Goal: Check status: Check status

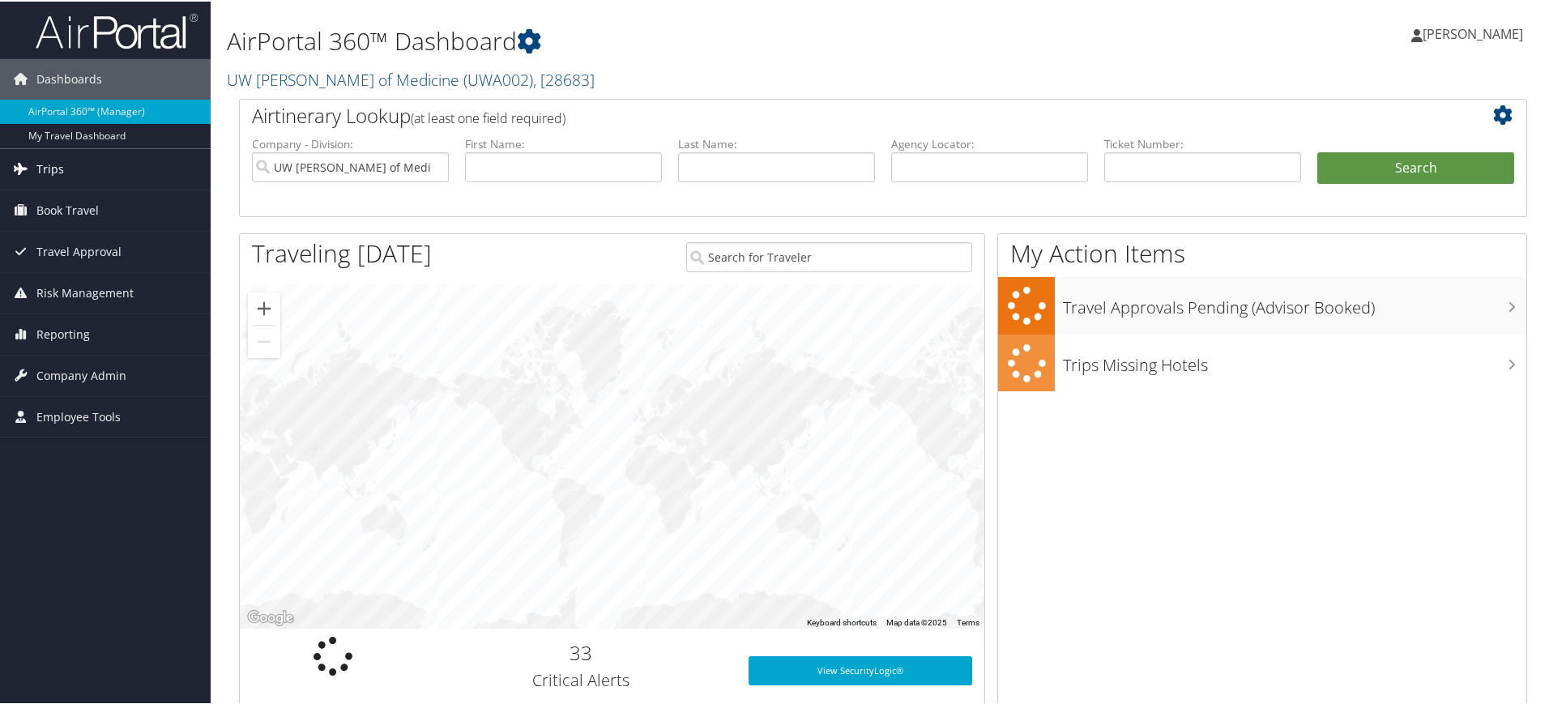
click at [48, 165] on span "Trips" at bounding box center [50, 167] width 28 height 41
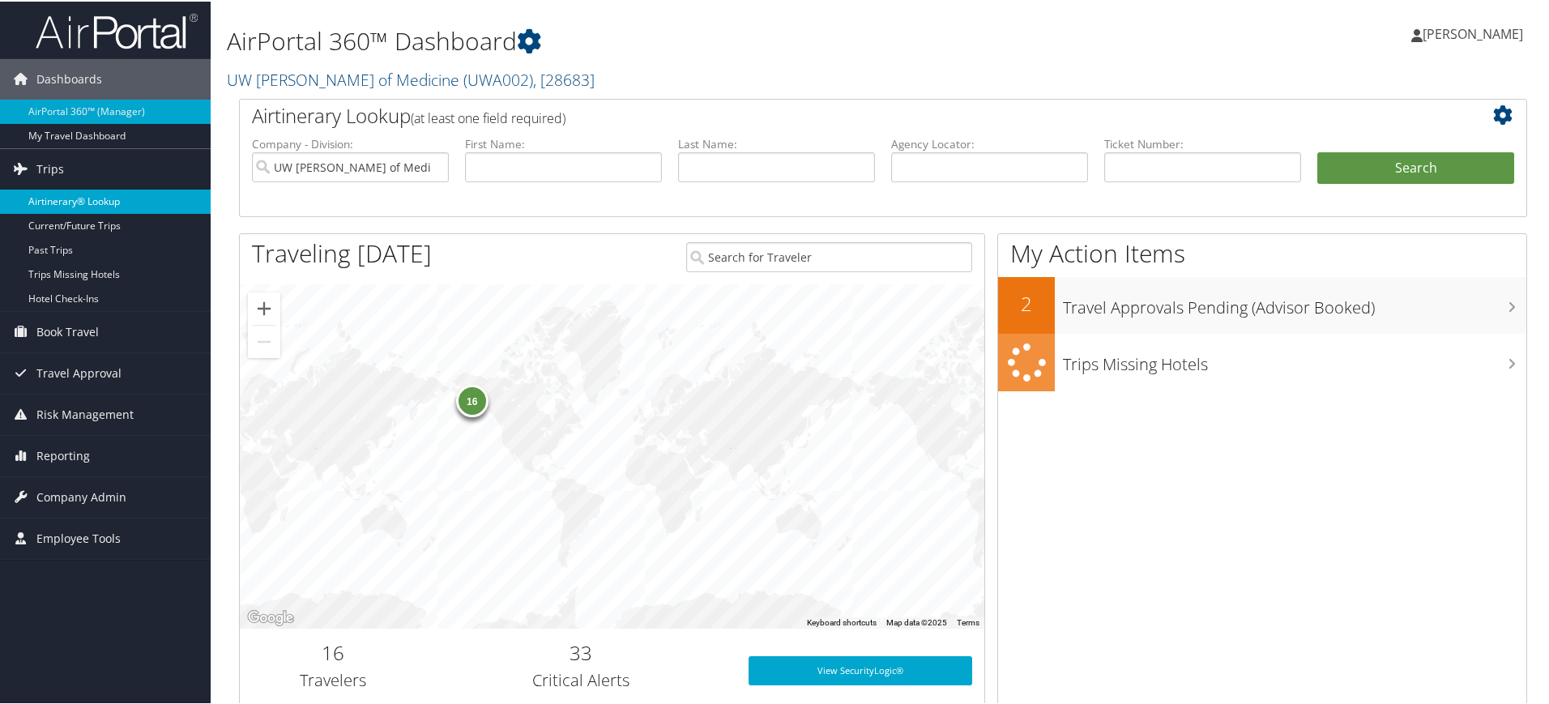
click at [67, 206] on link "Airtinerary® Lookup" at bounding box center [105, 200] width 211 height 24
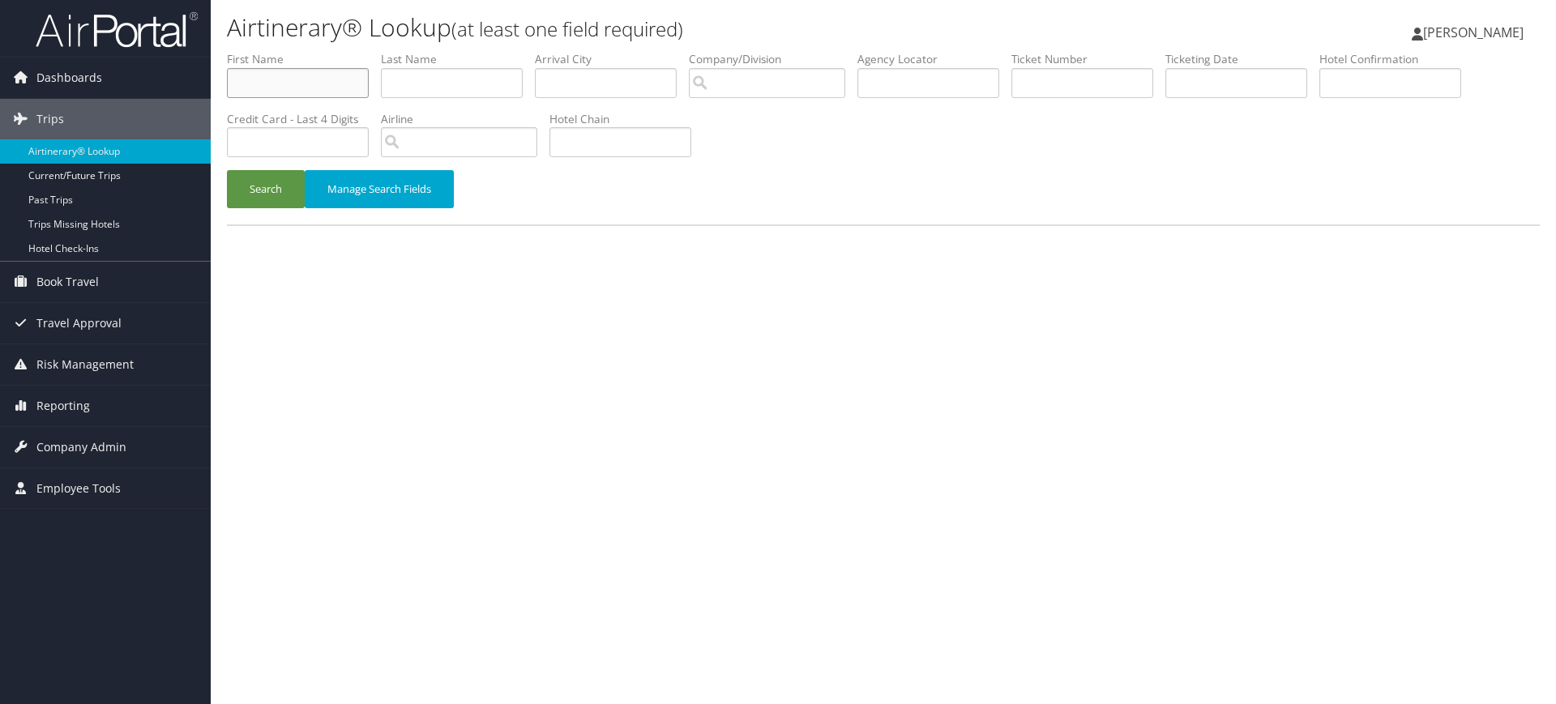
click at [233, 80] on input "text" at bounding box center [298, 83] width 142 height 30
type input "[PERSON_NAME]"
click at [227, 170] on button "Search" at bounding box center [266, 189] width 78 height 38
click at [259, 199] on button "Search" at bounding box center [266, 189] width 78 height 38
click at [455, 87] on input "text" at bounding box center [452, 83] width 142 height 30
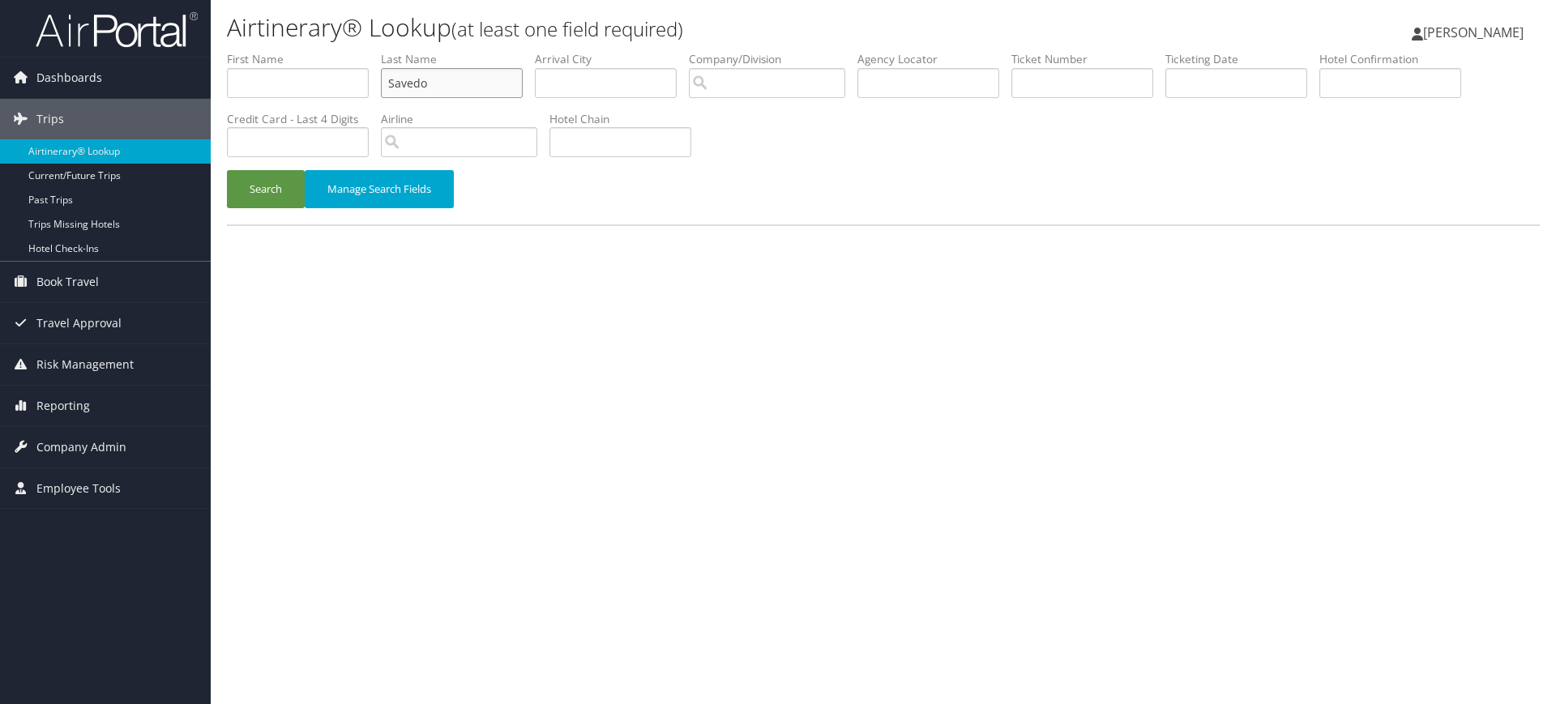
click at [227, 170] on button "Search" at bounding box center [266, 189] width 78 height 38
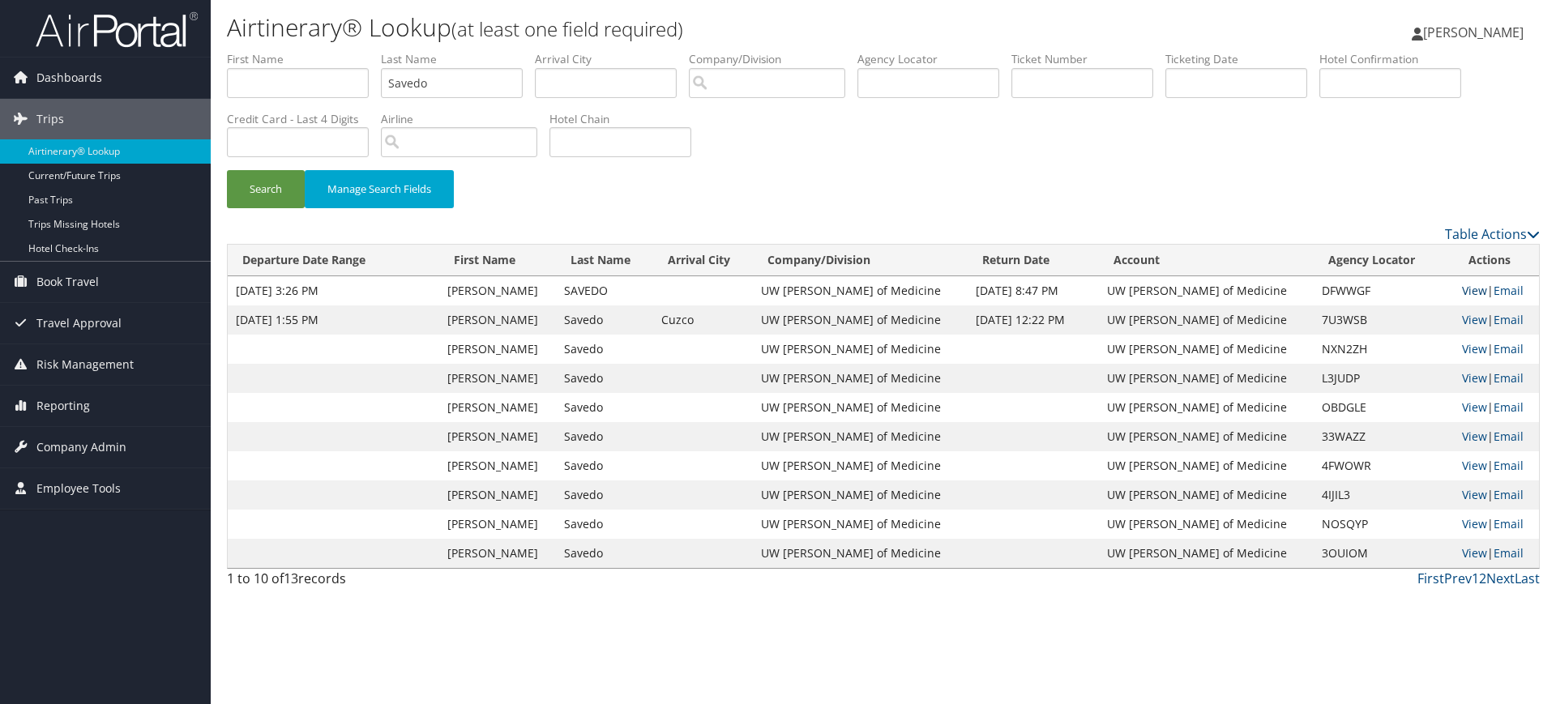
click at [1462, 290] on link "View" at bounding box center [1474, 290] width 25 height 15
click at [450, 76] on input "Savedo" at bounding box center [452, 83] width 142 height 30
type input "S"
type input "Li"
click at [227, 170] on button "Search" at bounding box center [266, 189] width 78 height 38
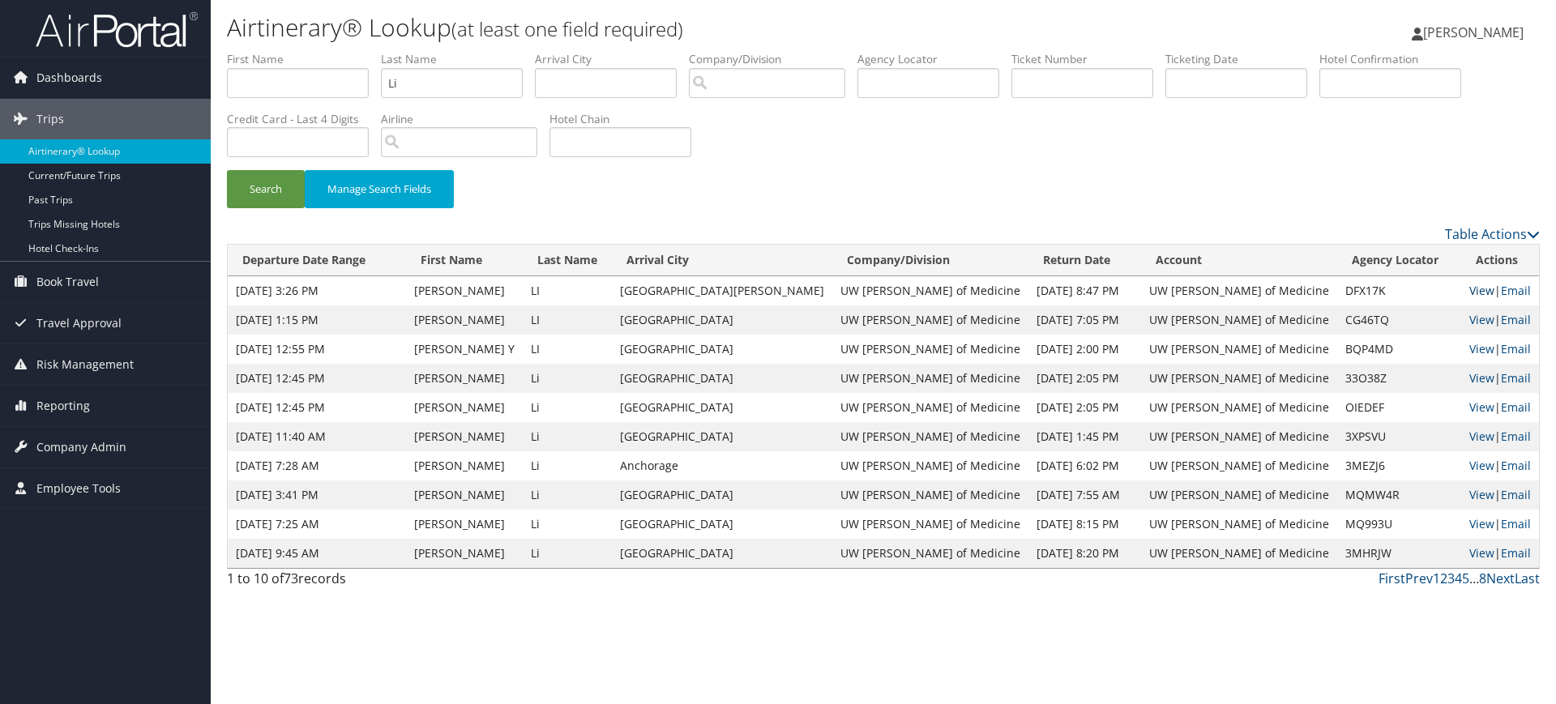
click at [1469, 292] on link "View" at bounding box center [1481, 290] width 25 height 15
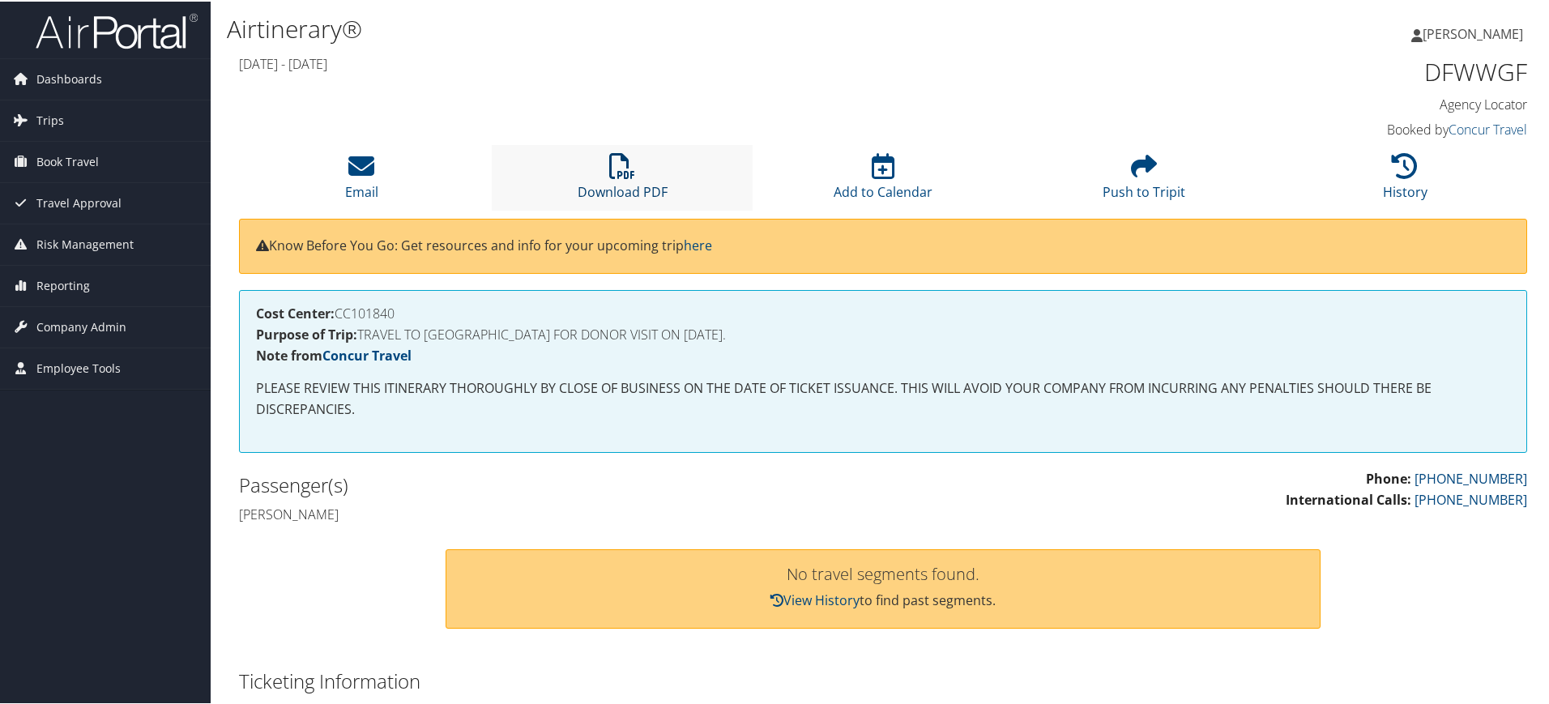
click at [617, 163] on icon at bounding box center [622, 165] width 26 height 26
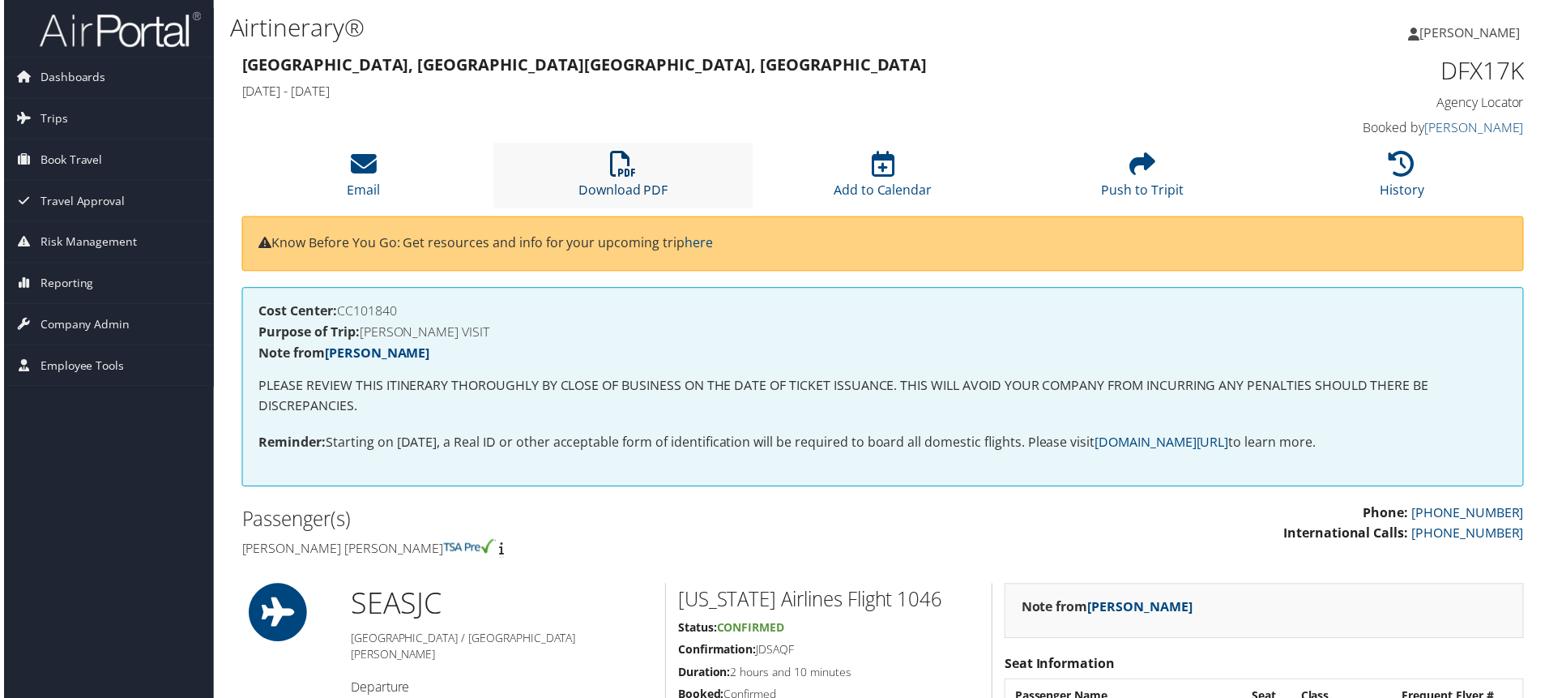
click at [612, 171] on icon at bounding box center [622, 165] width 26 height 26
